Goal: Use online tool/utility: Utilize a website feature to perform a specific function

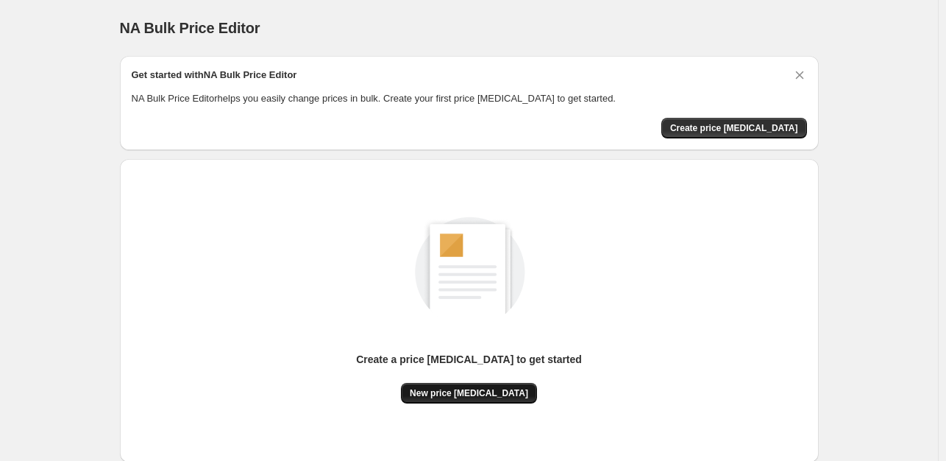
click at [471, 391] on span "New price [MEDICAL_DATA]" at bounding box center [469, 393] width 118 height 12
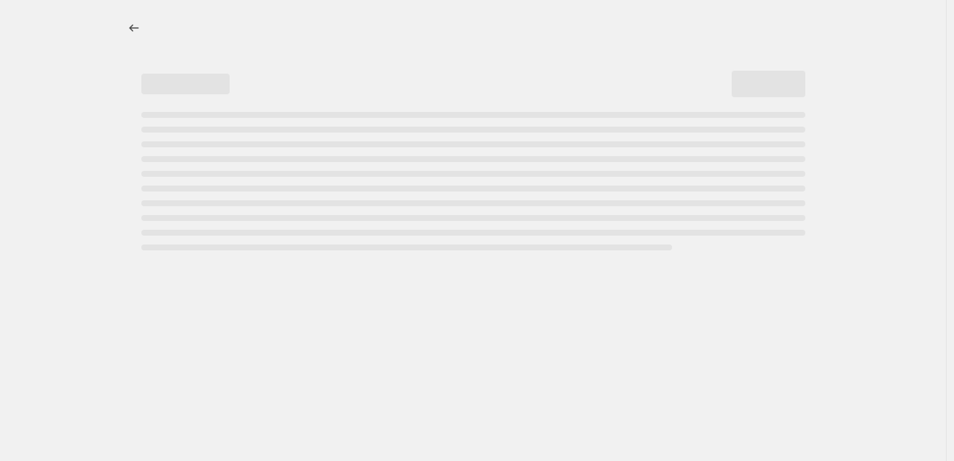
select select "percentage"
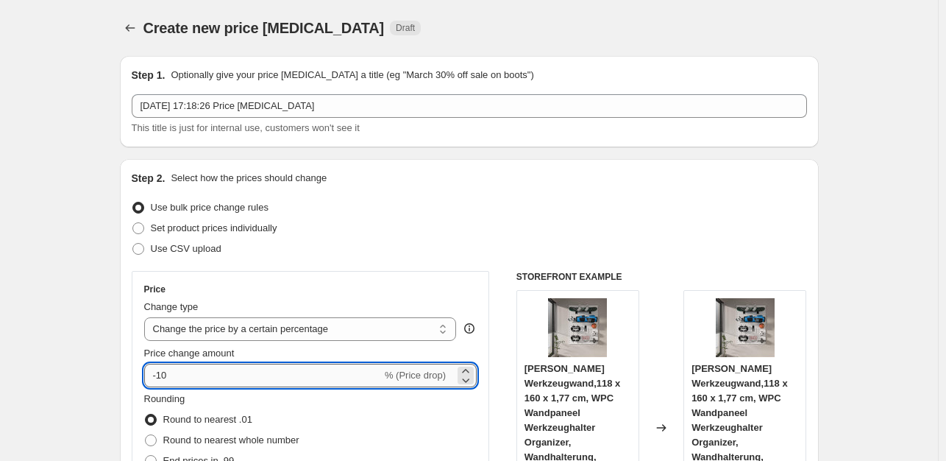
click at [303, 373] on input "-10" at bounding box center [263, 375] width 238 height 24
type input "-1"
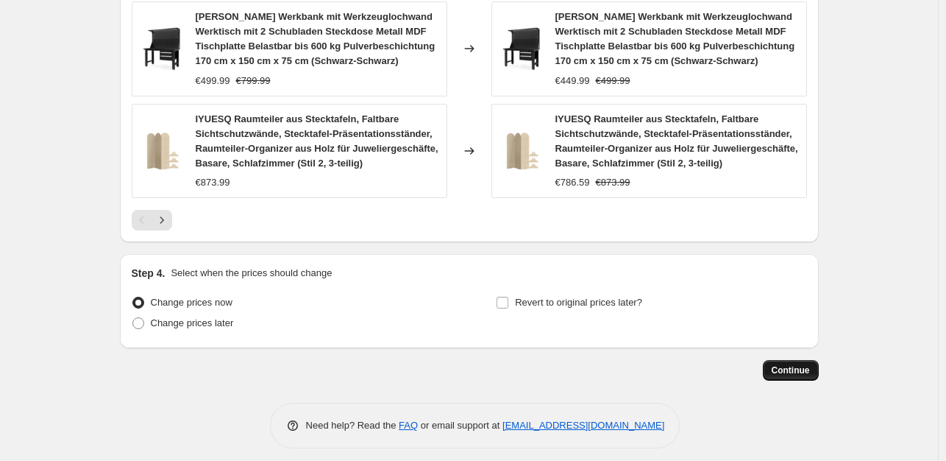
scroll to position [1180, 0]
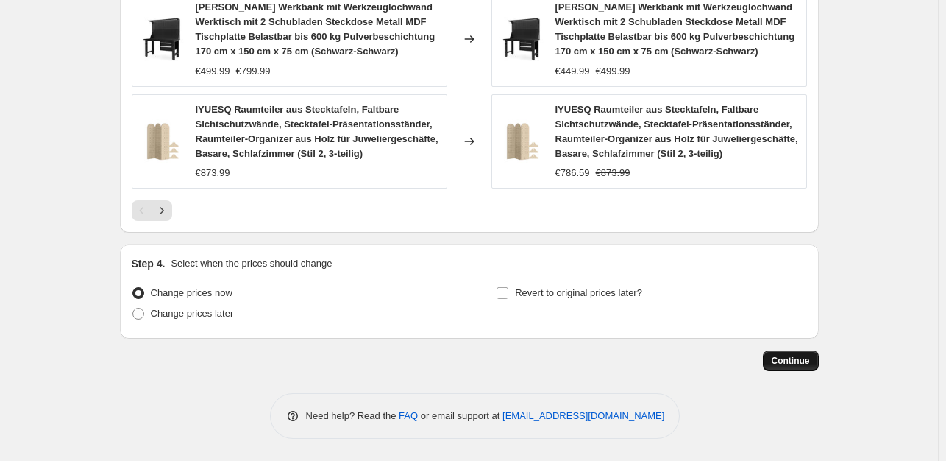
type input "-35"
click at [806, 351] on button "Continue" at bounding box center [791, 360] width 56 height 21
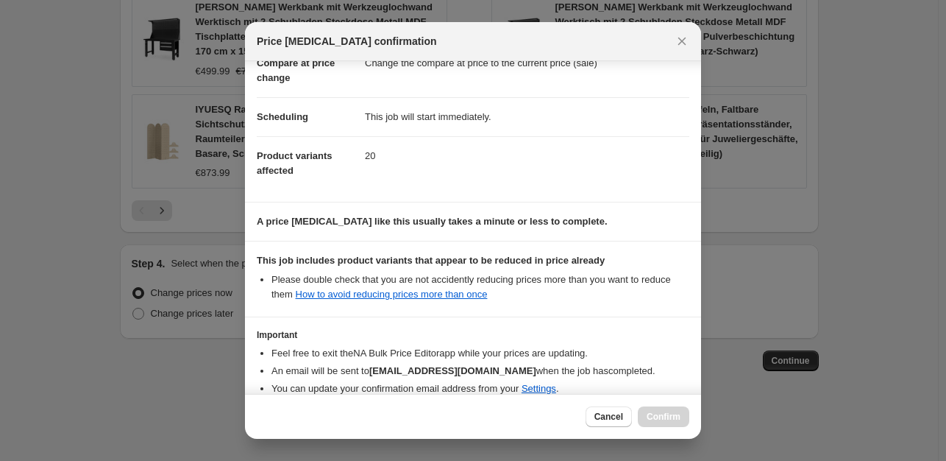
scroll to position [157, 0]
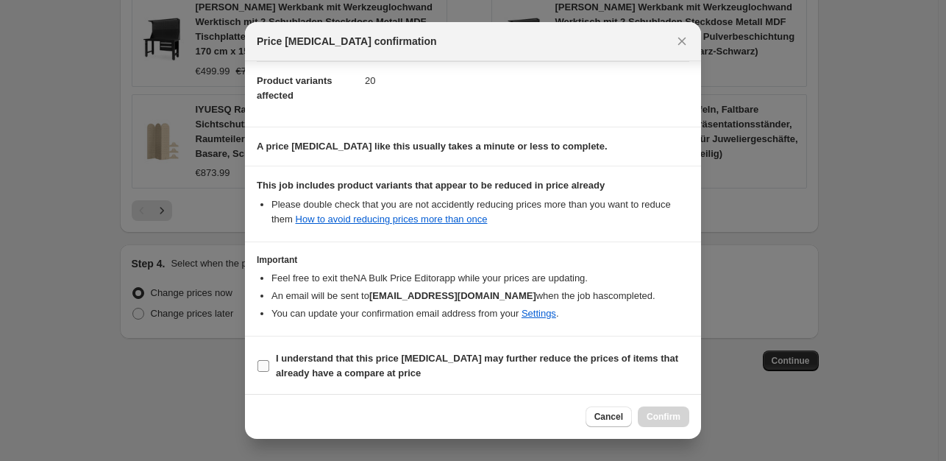
click at [261, 367] on input "I understand that this price [MEDICAL_DATA] may further reduce the prices of it…" at bounding box center [264, 366] width 12 height 12
checkbox input "true"
click at [659, 419] on span "Confirm" at bounding box center [664, 417] width 34 height 12
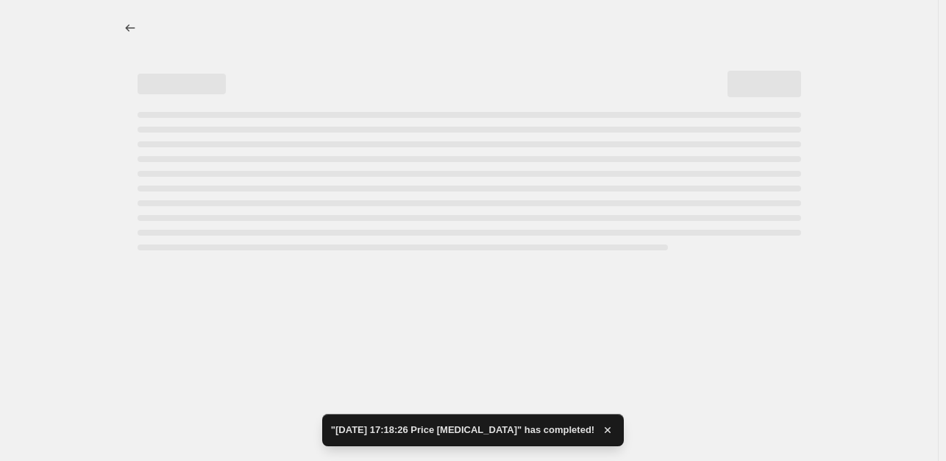
select select "percentage"
